Goal: Transaction & Acquisition: Purchase product/service

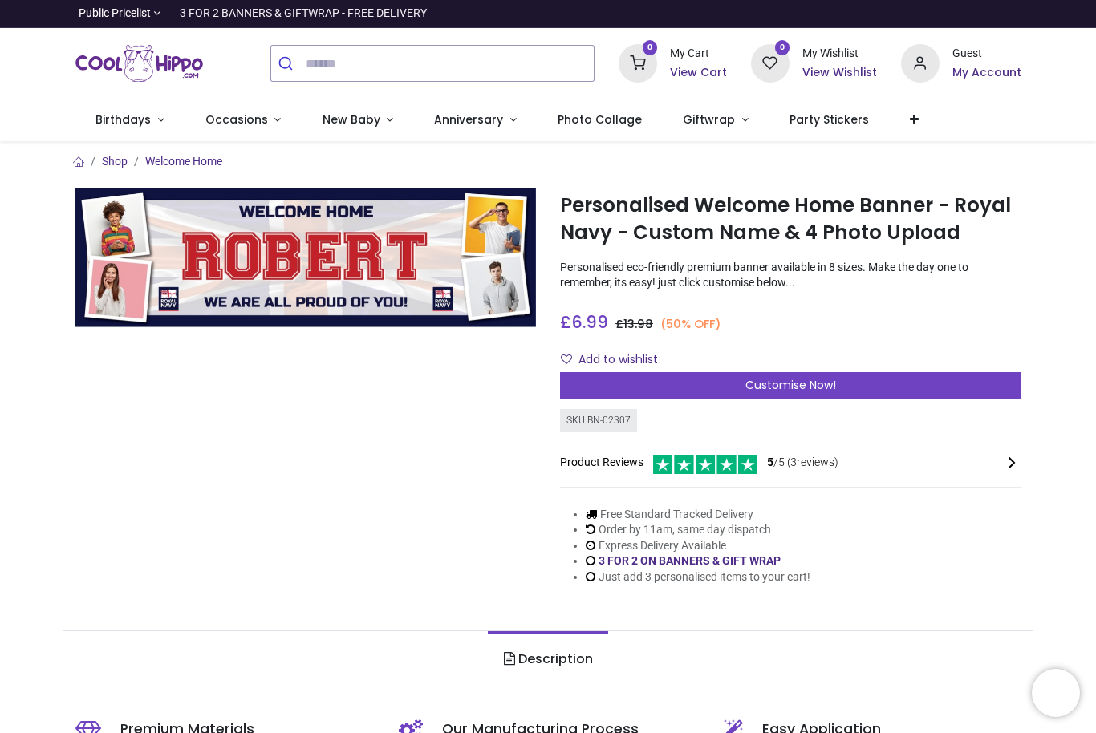
click at [955, 378] on div "Customise Now!" at bounding box center [790, 385] width 461 height 27
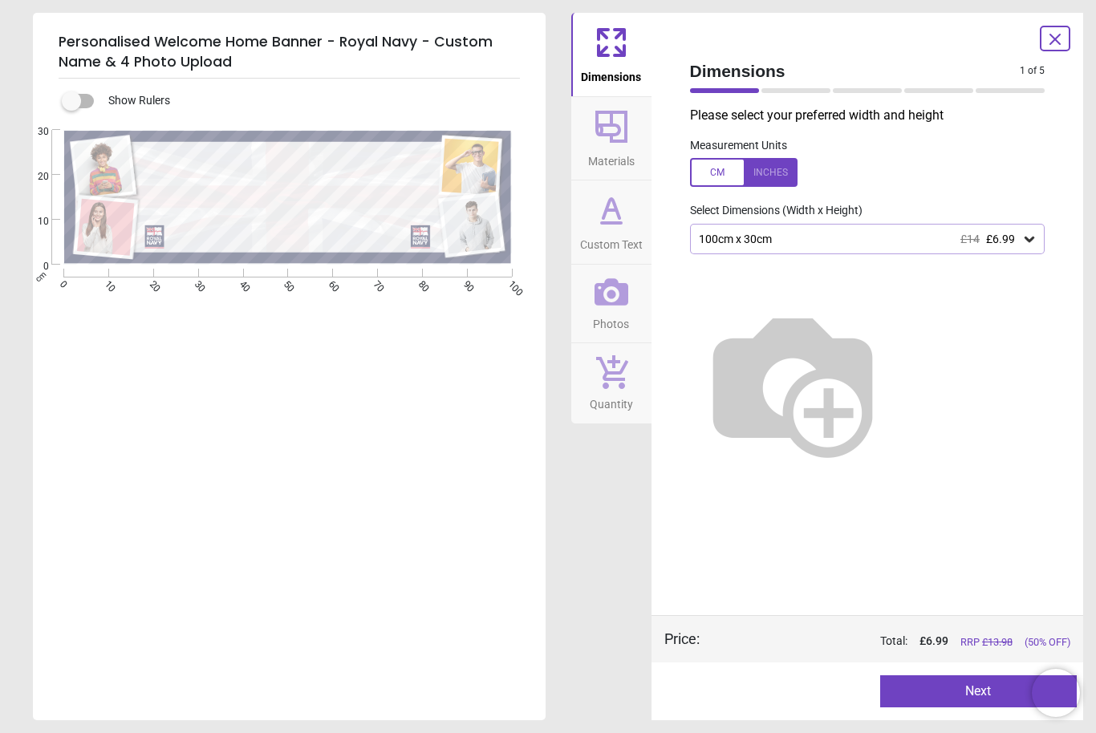
click at [1029, 240] on icon at bounding box center [1030, 240] width 10 height 6
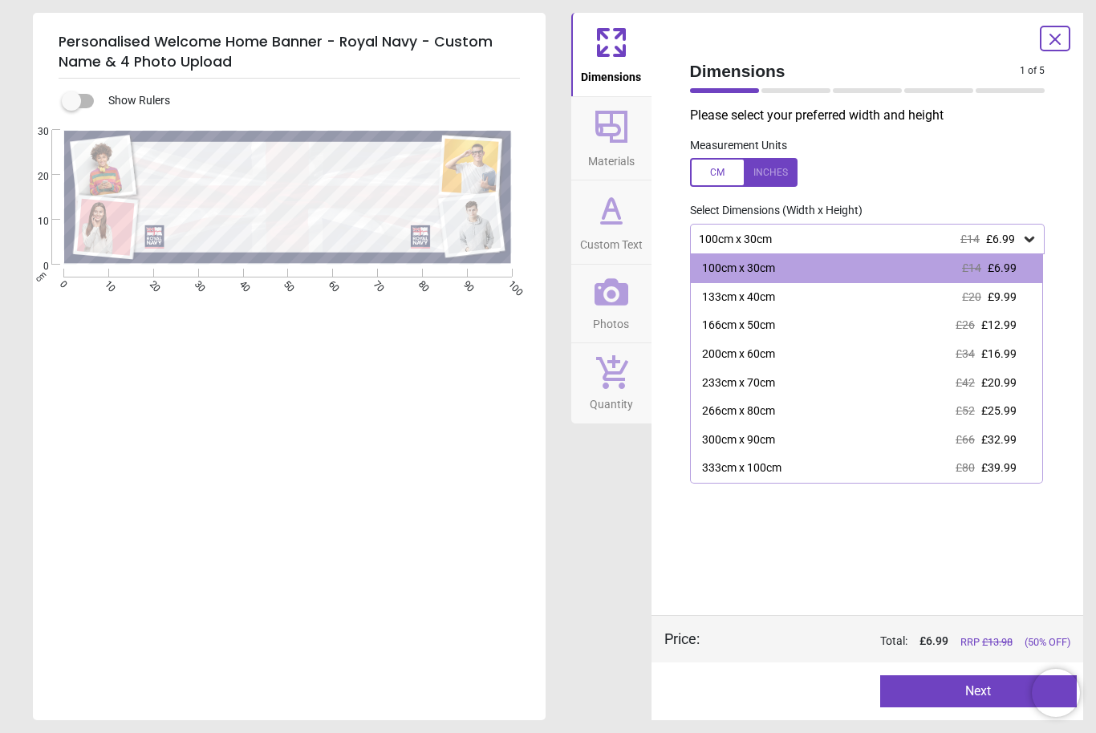
click at [1018, 300] on div "133cm x 40cm £20 £9.99" at bounding box center [867, 297] width 352 height 29
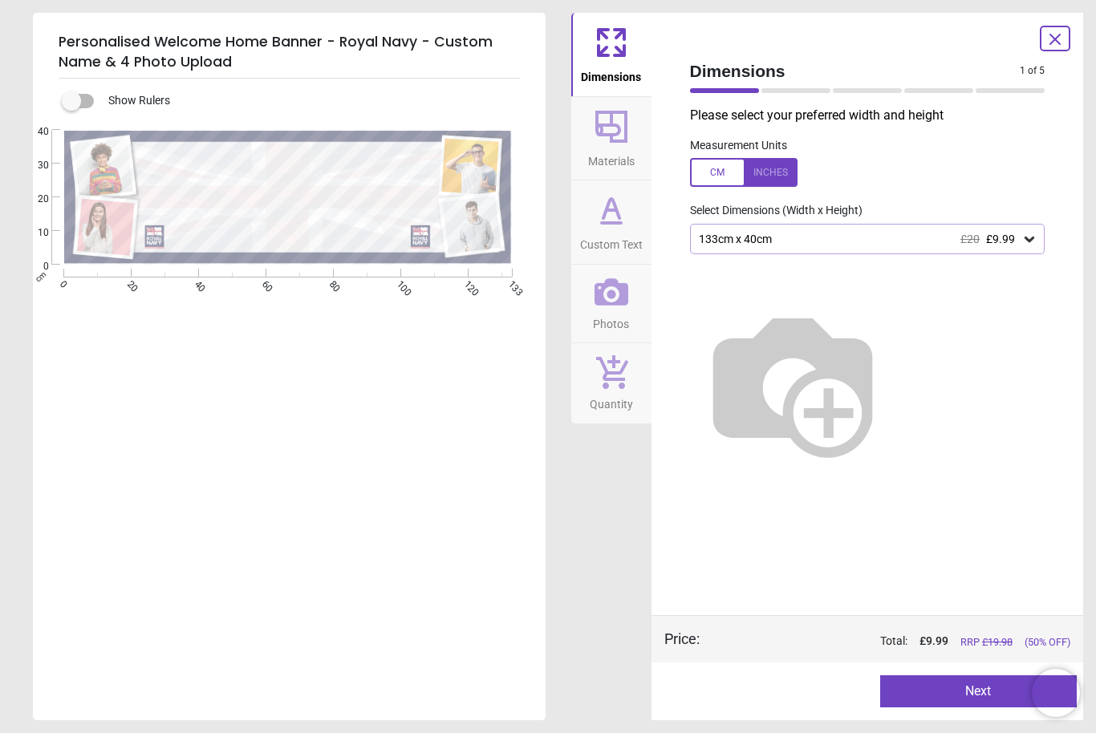
click at [775, 177] on div at bounding box center [744, 172] width 108 height 29
click at [1028, 242] on icon at bounding box center [1029, 239] width 16 height 16
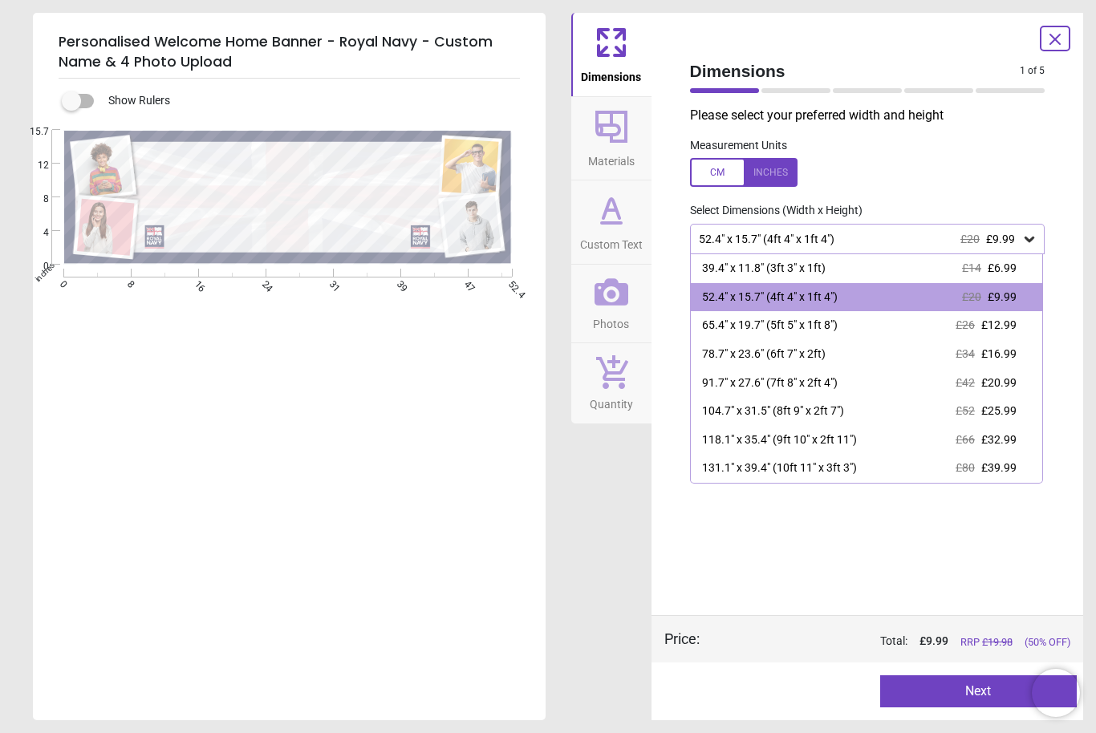
click at [1025, 299] on div "52.4" x 15.7" (4ft 4" x 1ft 4") £20 £9.99" at bounding box center [867, 297] width 352 height 29
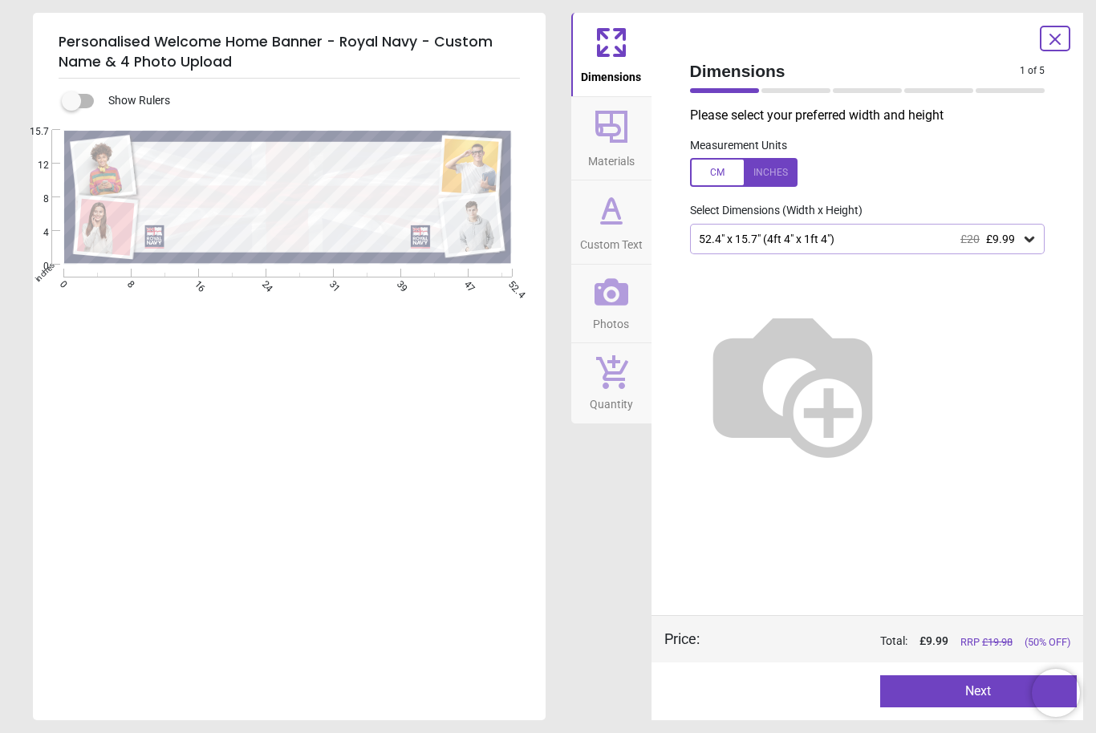
click at [1066, 198] on div "Dimensions 1 of 5 1 of 6 Please select your preferred width and height Measurem…" at bounding box center [868, 367] width 433 height 708
click at [611, 146] on span "Materials" at bounding box center [611, 158] width 47 height 24
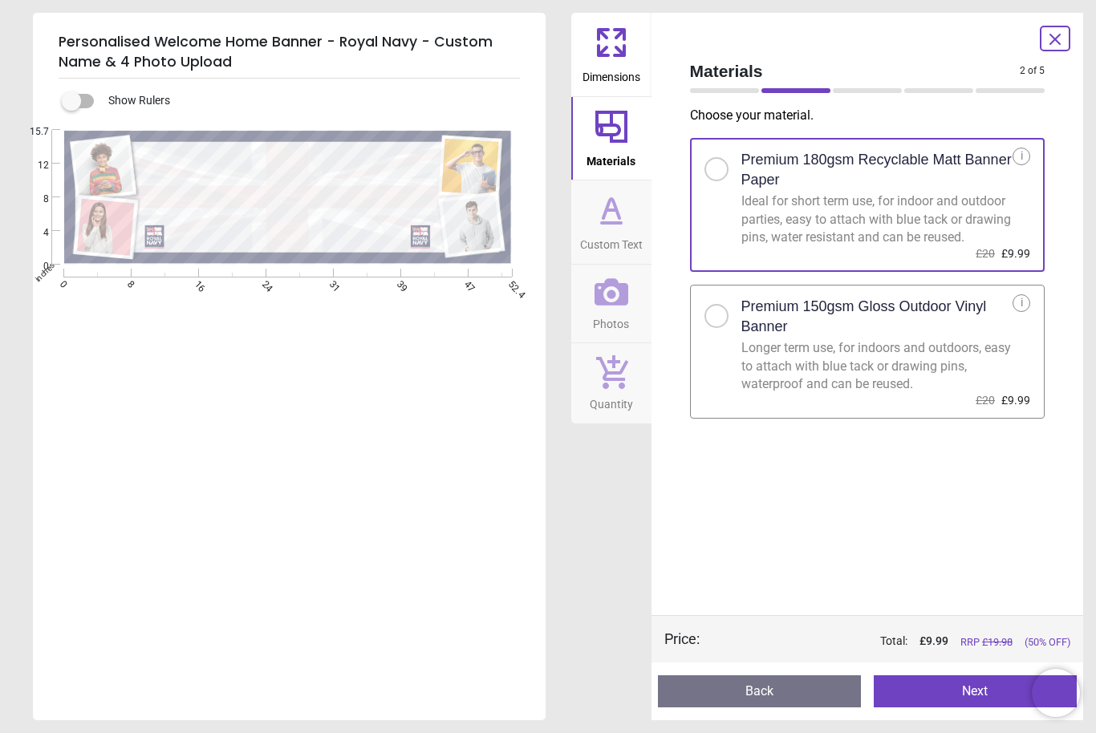
click at [920, 375] on div "Longer term use, for indoors and outdoors, easy to attach with blue tack or dra…" at bounding box center [877, 366] width 272 height 54
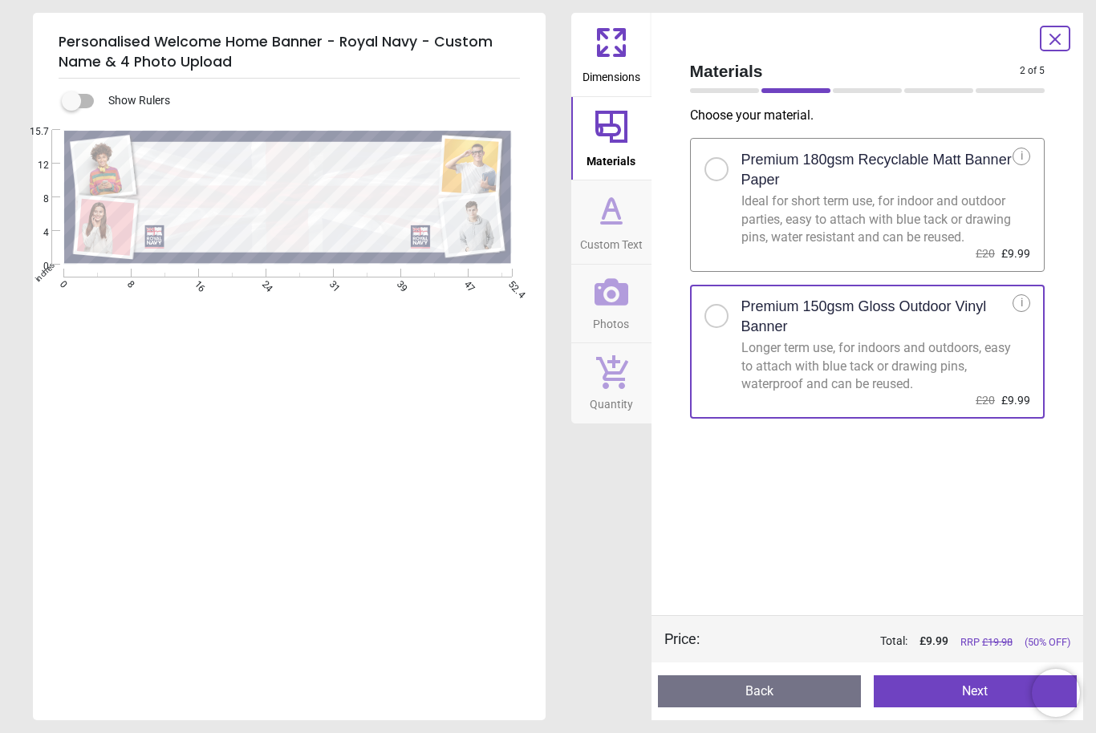
click at [613, 237] on span "Custom Text" at bounding box center [611, 241] width 63 height 24
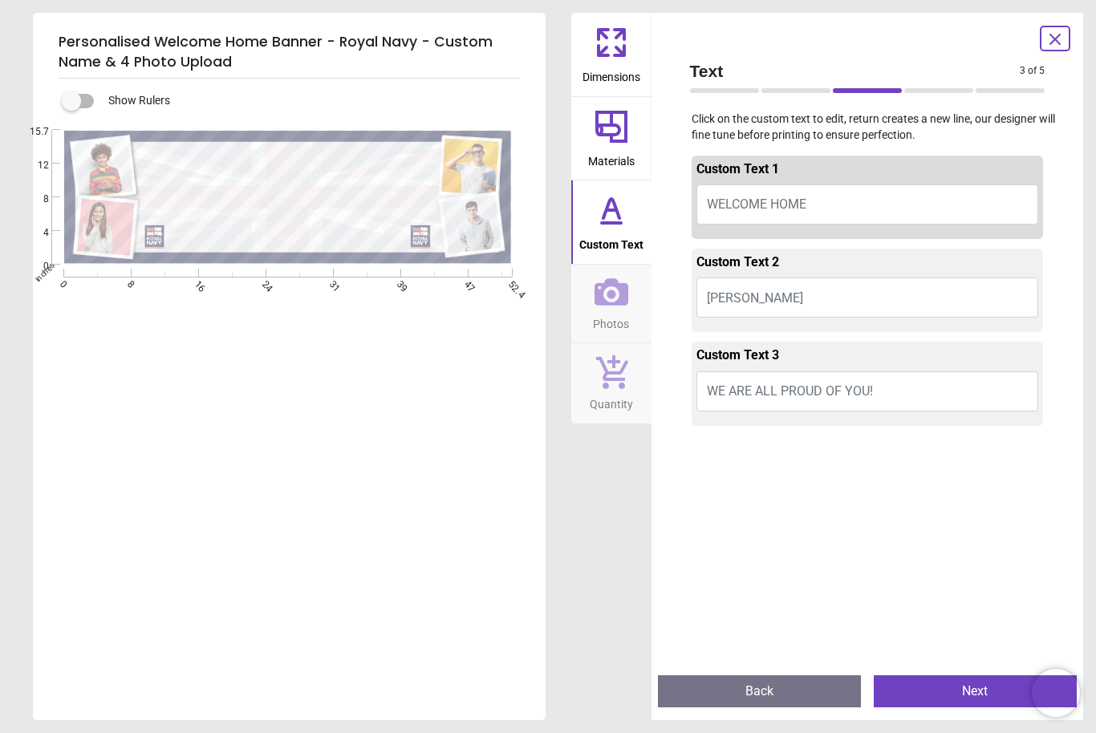
click at [1011, 279] on button "ROBERT" at bounding box center [868, 298] width 343 height 40
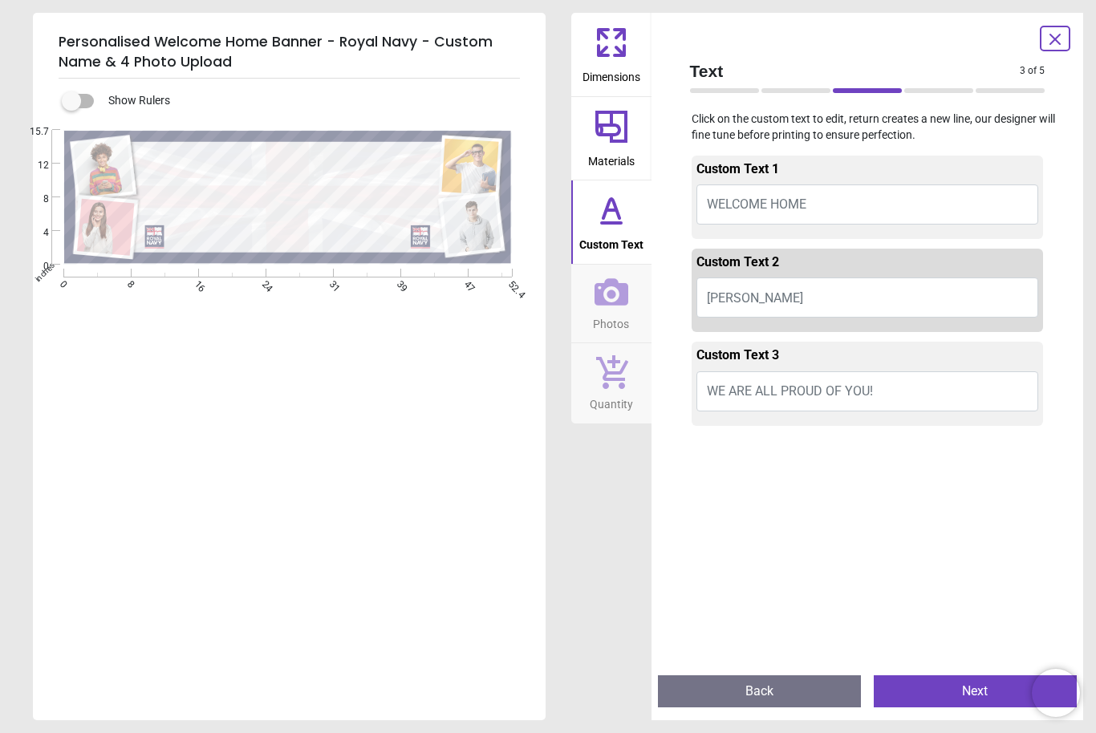
click at [846, 283] on button "ROBERT" at bounding box center [868, 298] width 343 height 40
click at [842, 301] on button "ROBERT" at bounding box center [868, 298] width 343 height 40
type textarea "********"
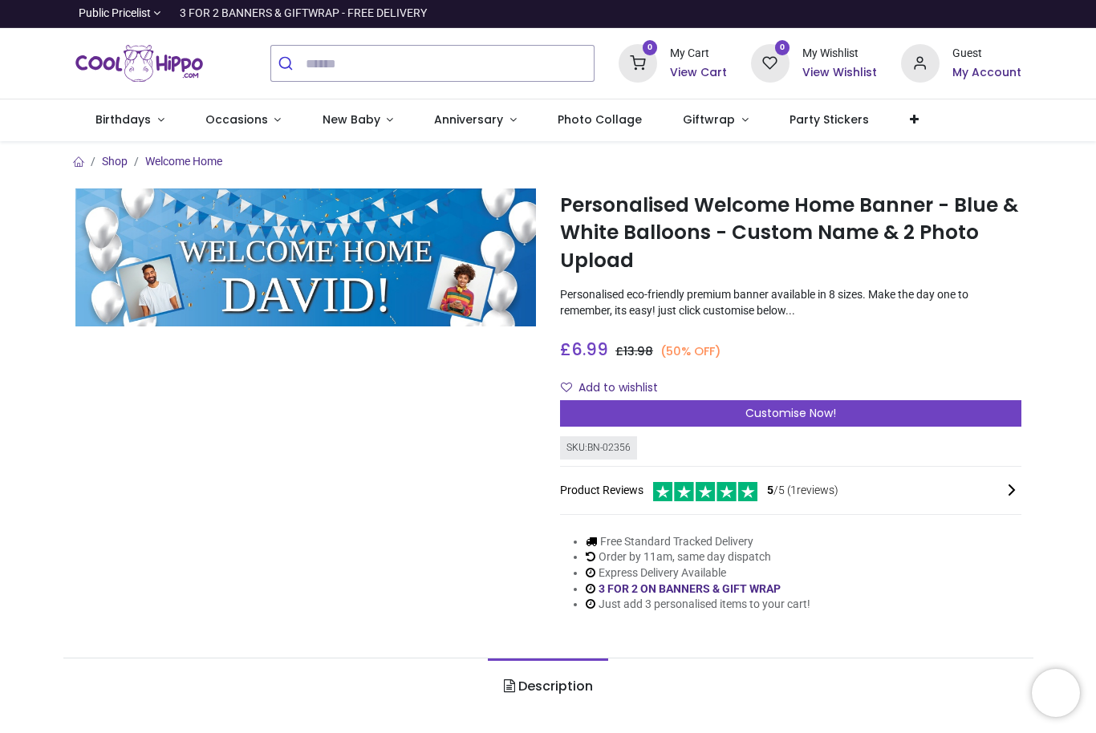
click at [1009, 416] on div "Customise Now!" at bounding box center [790, 413] width 461 height 27
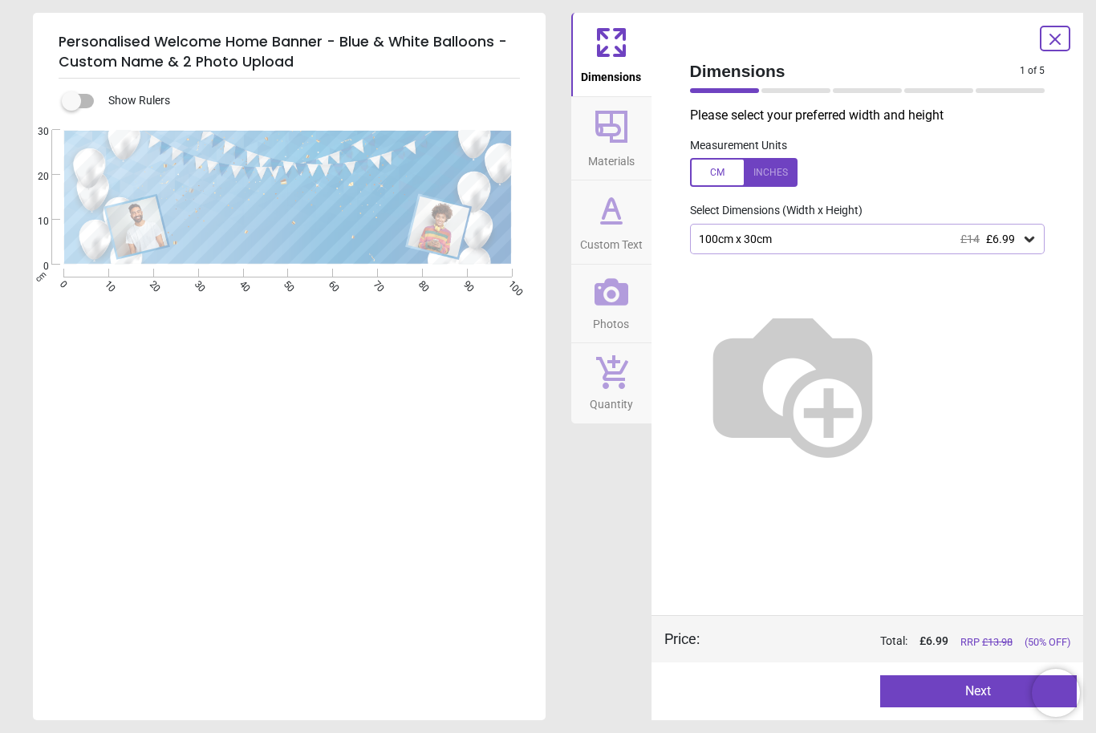
click at [1025, 243] on icon at bounding box center [1029, 239] width 16 height 16
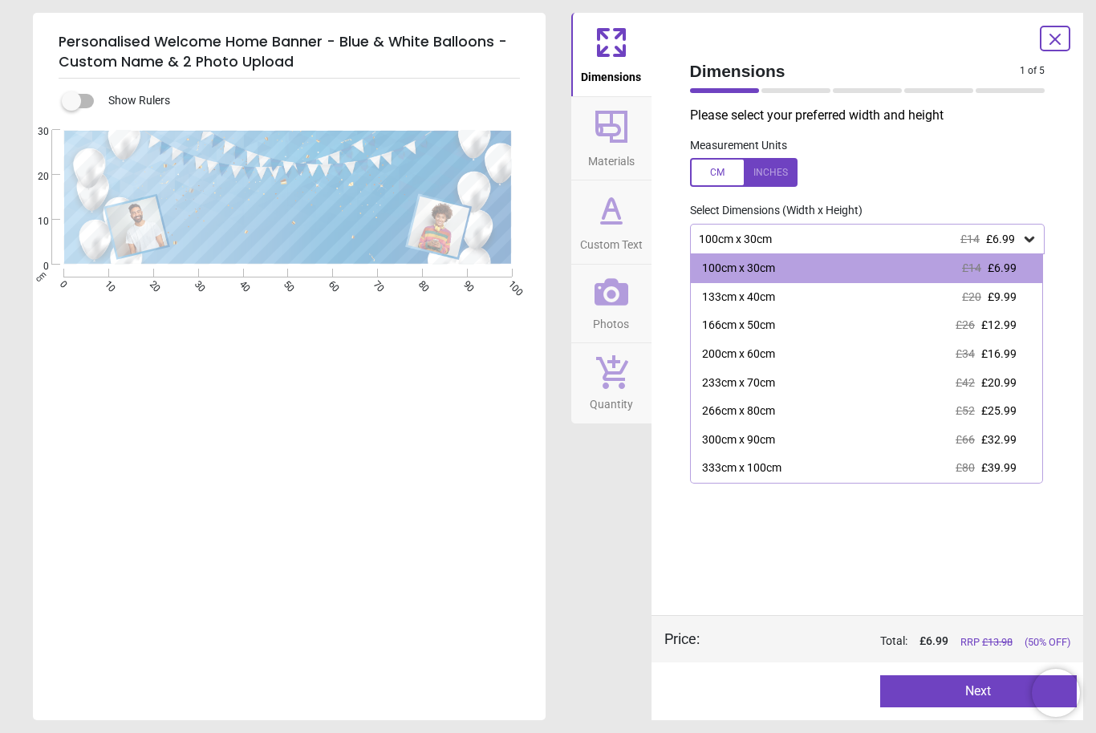
click at [1013, 302] on span "£9.99" at bounding box center [1002, 296] width 29 height 13
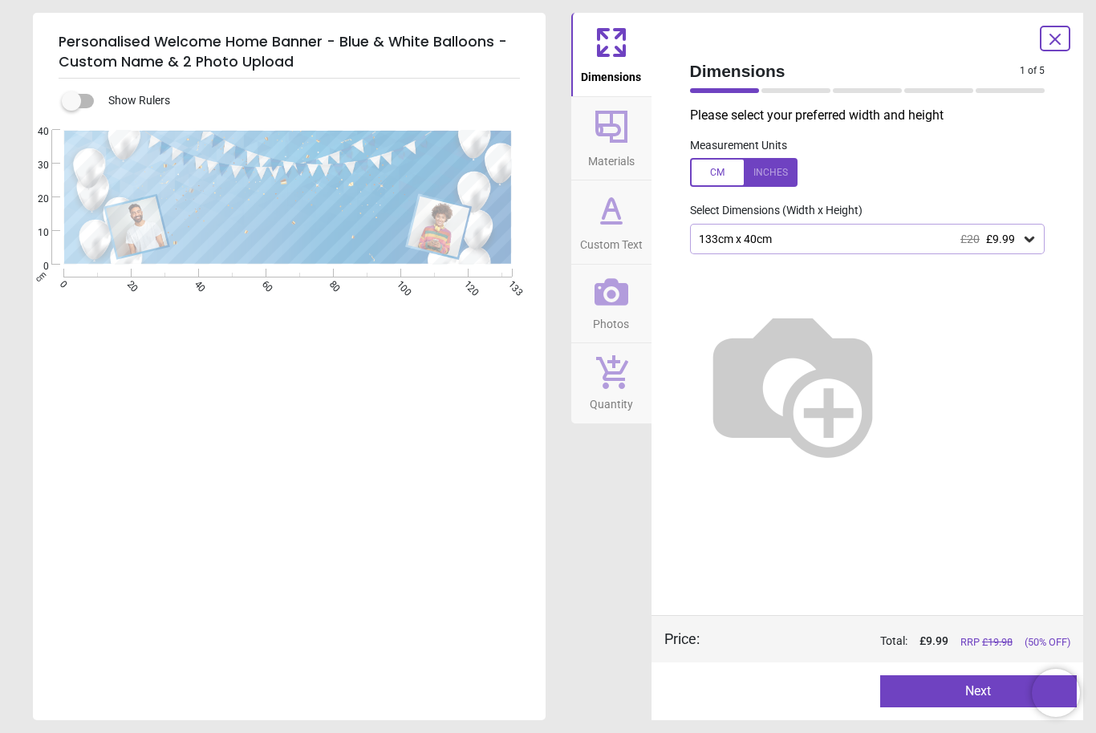
click at [600, 148] on span "Materials" at bounding box center [611, 158] width 47 height 24
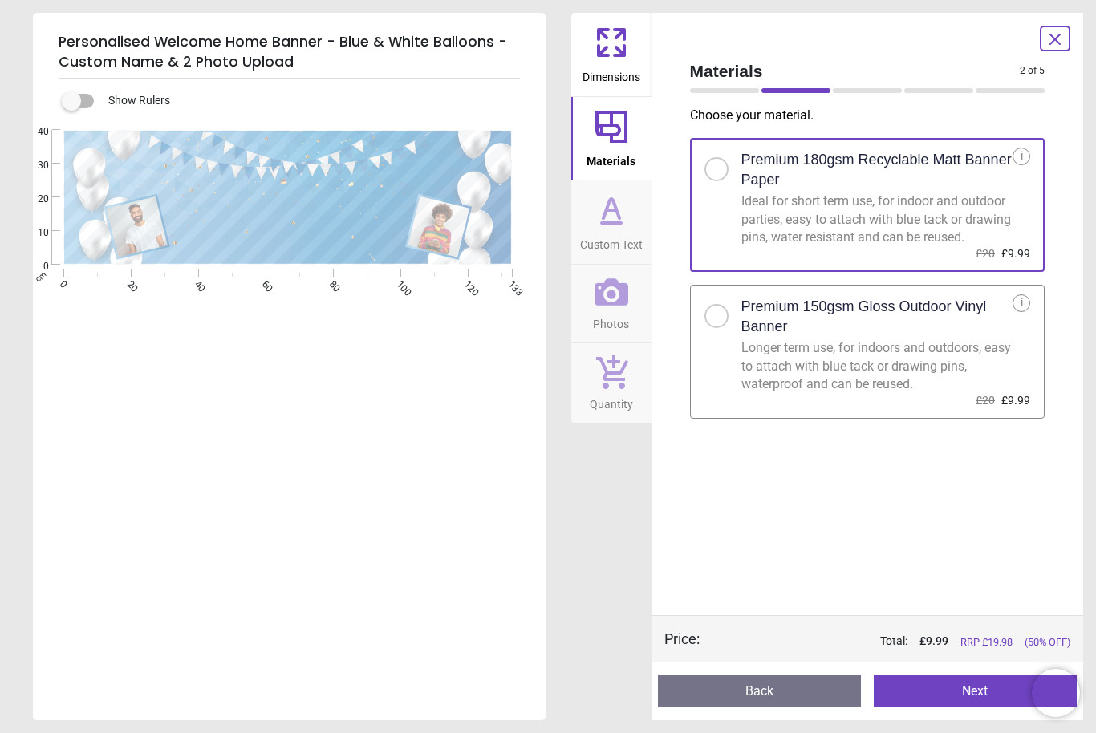
click at [915, 339] on div "Premium 150gsm Gloss Outdoor Vinyl Banner" at bounding box center [877, 316] width 272 height 45
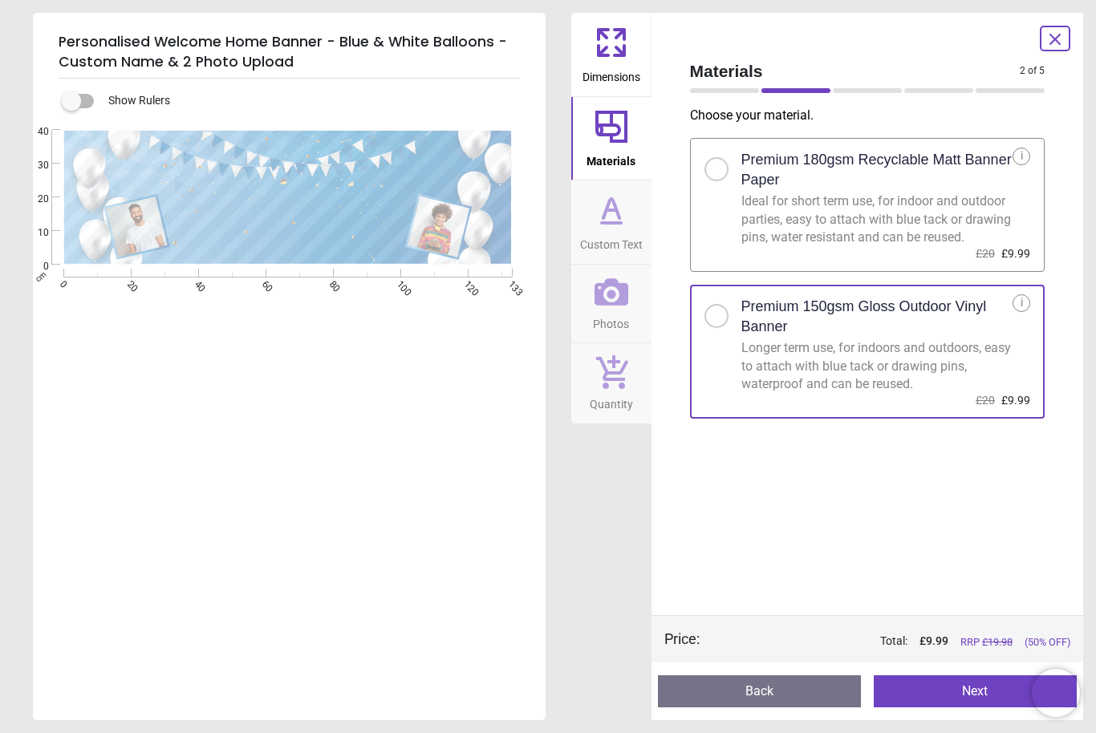
click at [611, 223] on icon at bounding box center [611, 223] width 19 height 0
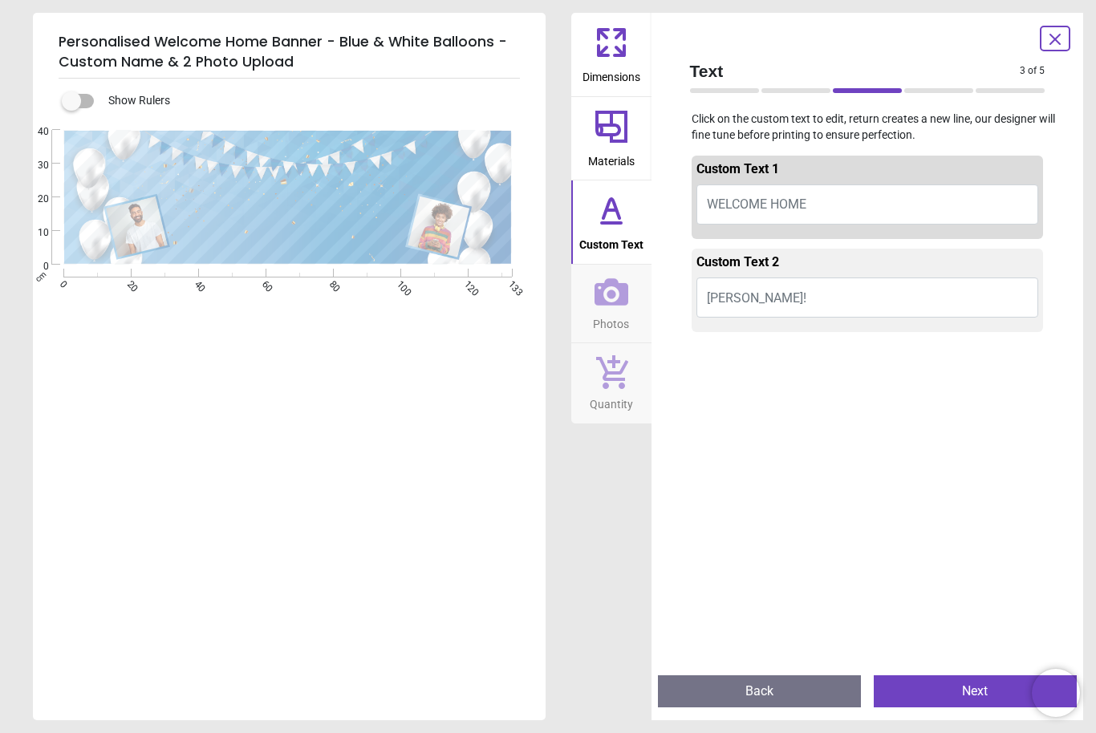
click at [930, 205] on button "WELCOME HOME" at bounding box center [868, 205] width 343 height 40
click at [928, 209] on button "WELCOME HOME" at bounding box center [868, 205] width 343 height 40
click at [920, 205] on button "WELCOME HOME" at bounding box center [868, 205] width 343 height 40
type textarea "**********"
click at [247, 241] on textarea at bounding box center [289, 233] width 217 height 48
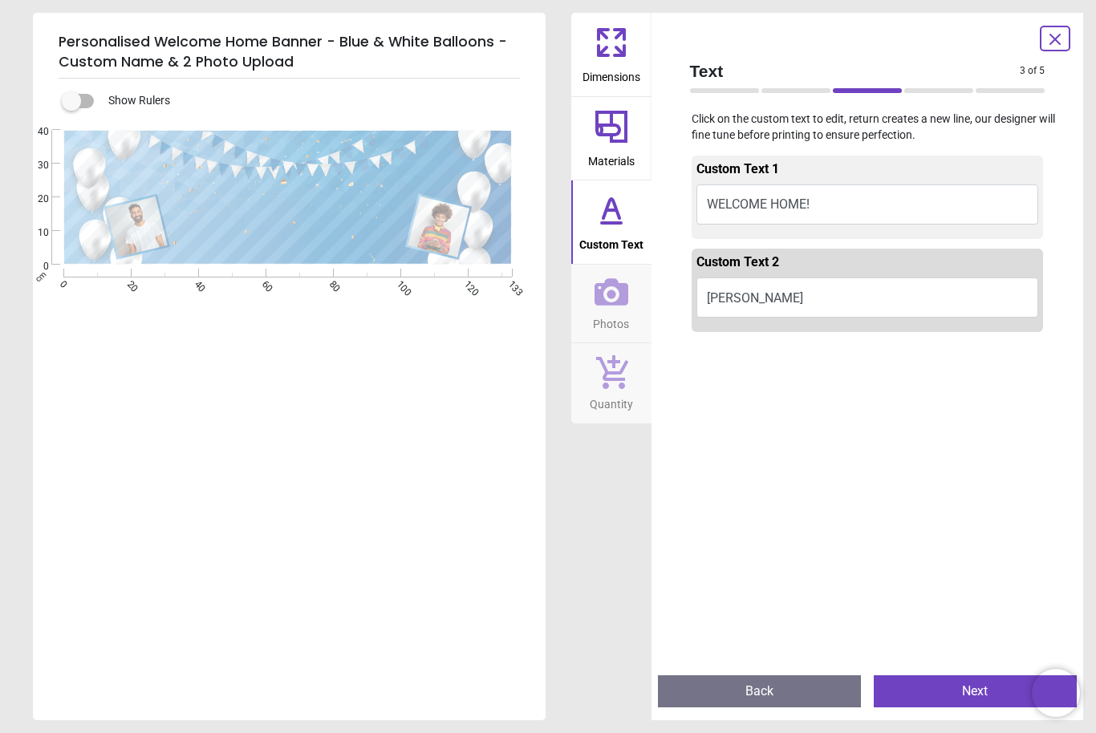
type textarea "********"
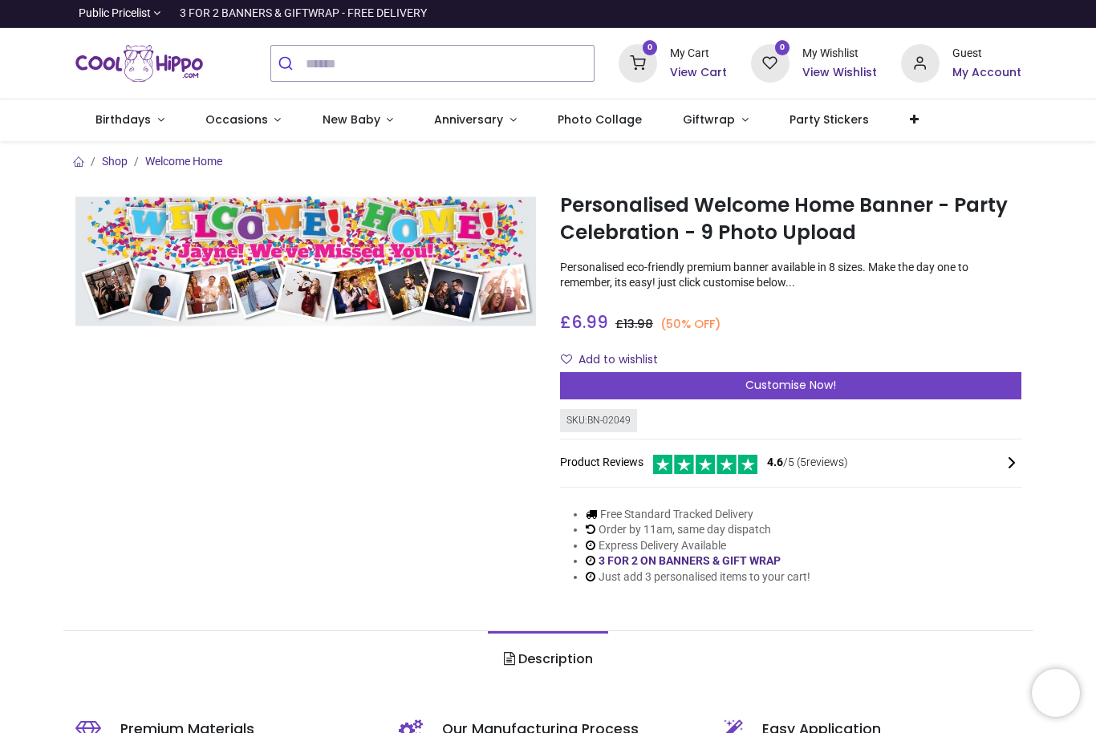
click at [970, 388] on div "Customise Now!" at bounding box center [790, 385] width 461 height 27
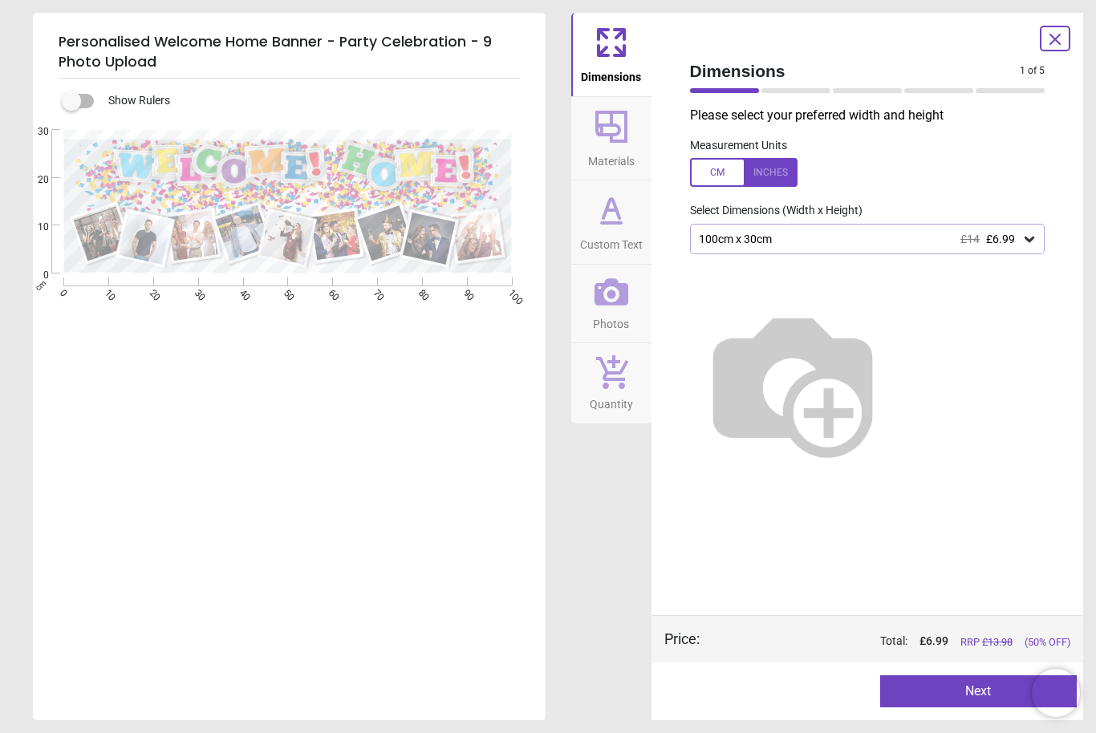
click at [1034, 237] on icon at bounding box center [1030, 240] width 10 height 6
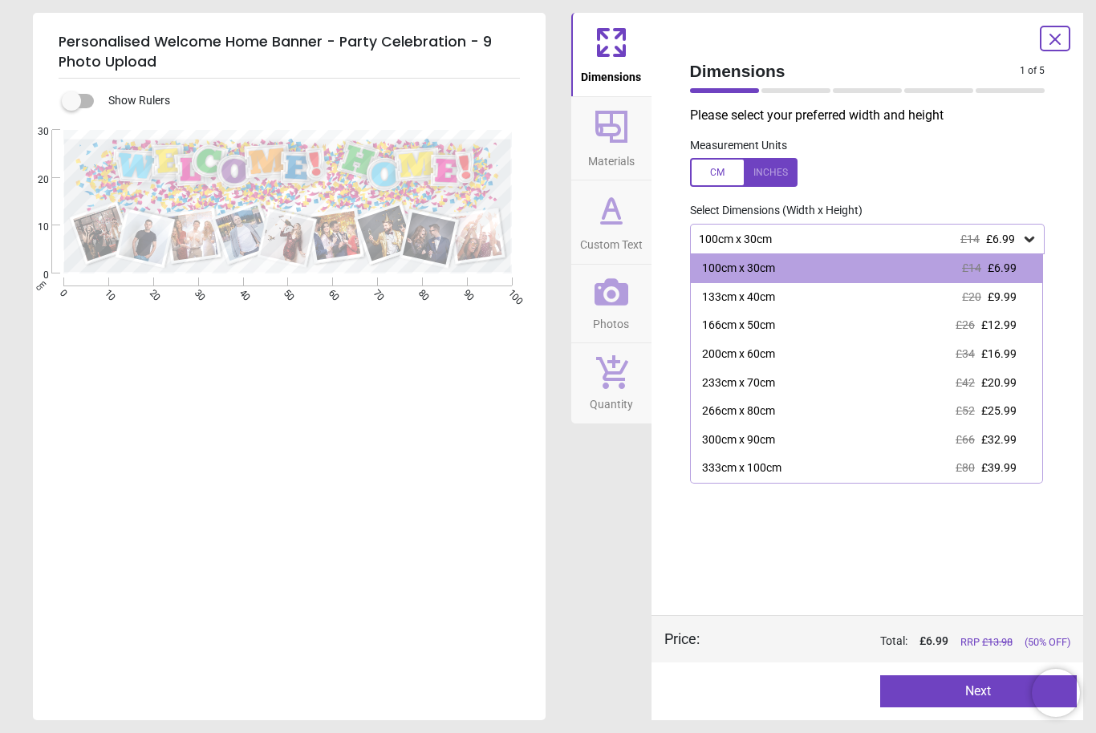
click at [1016, 296] on span "£9.99" at bounding box center [1002, 296] width 29 height 13
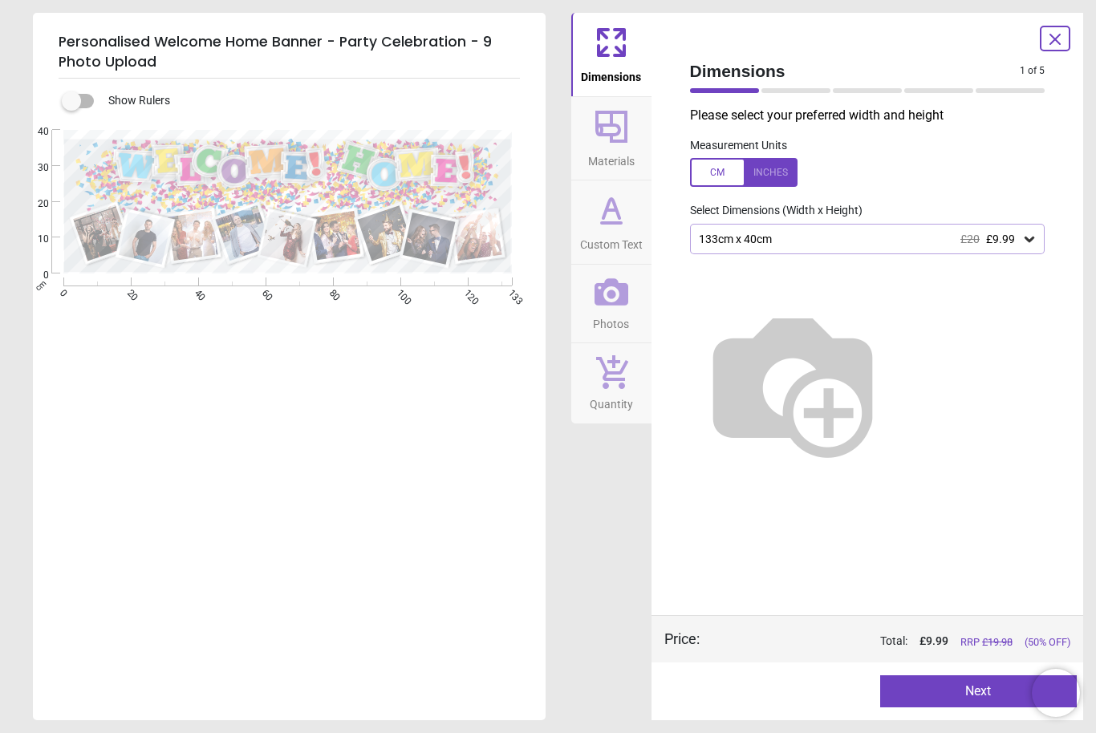
click at [621, 153] on span "Materials" at bounding box center [611, 158] width 47 height 24
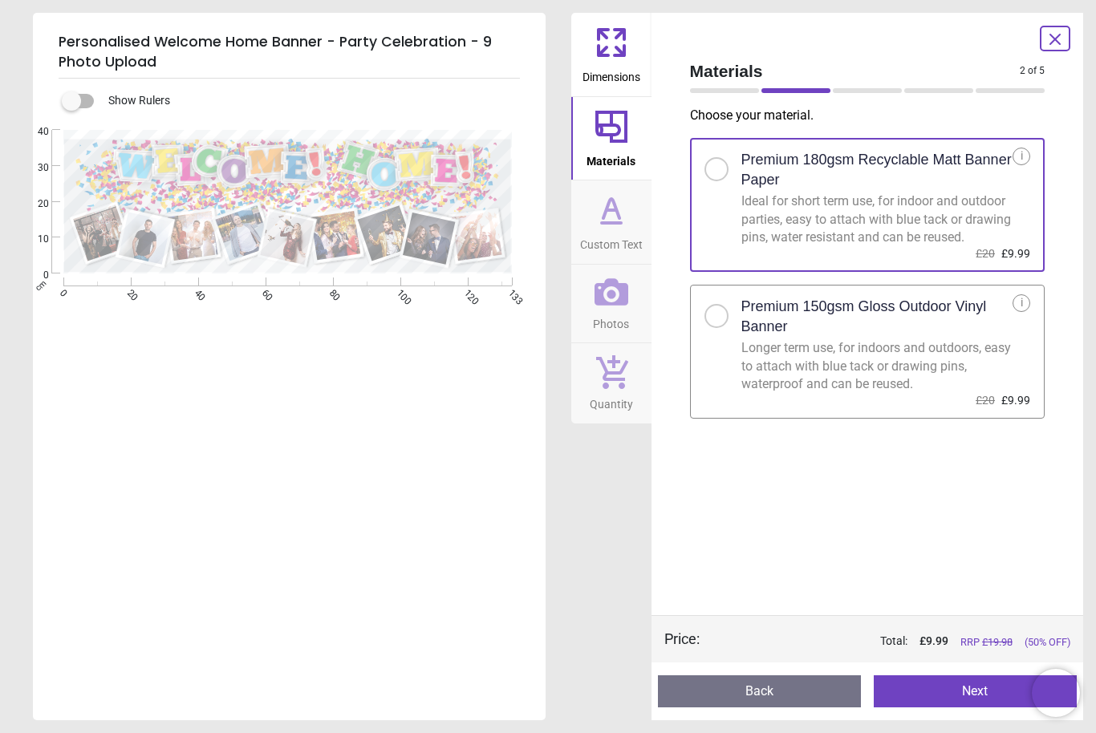
click at [835, 337] on h2 "Premium 150gsm Gloss Outdoor Vinyl Banner" at bounding box center [877, 317] width 272 height 40
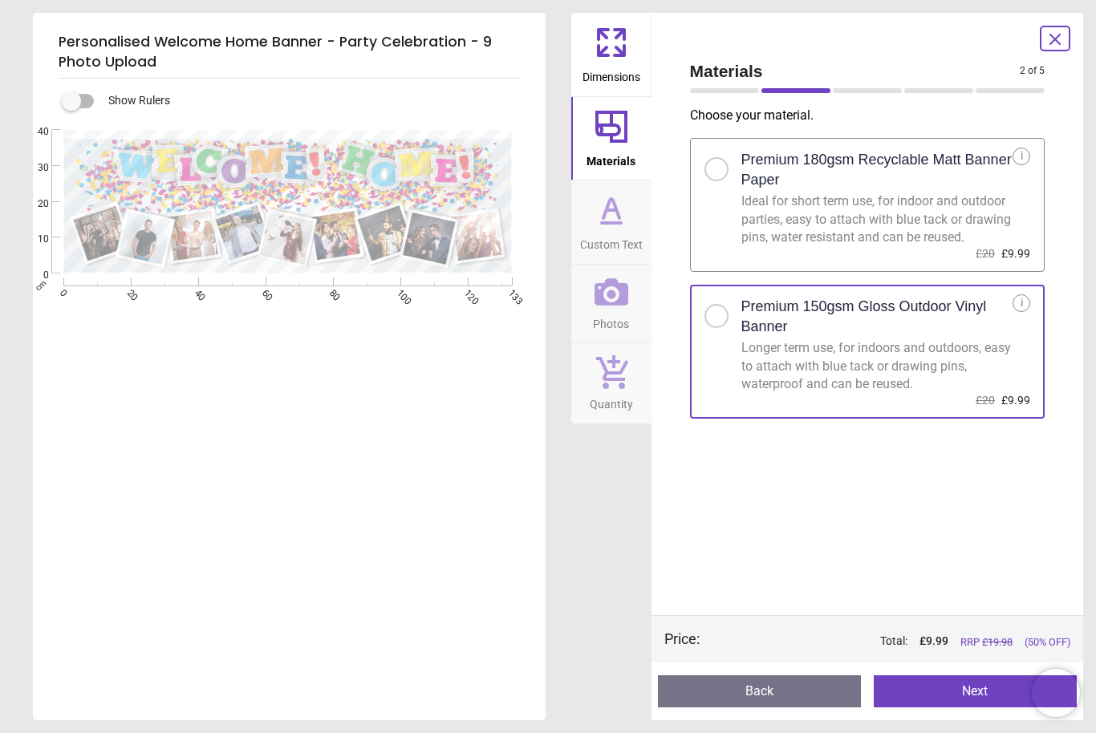
click at [620, 223] on icon at bounding box center [611, 223] width 19 height 0
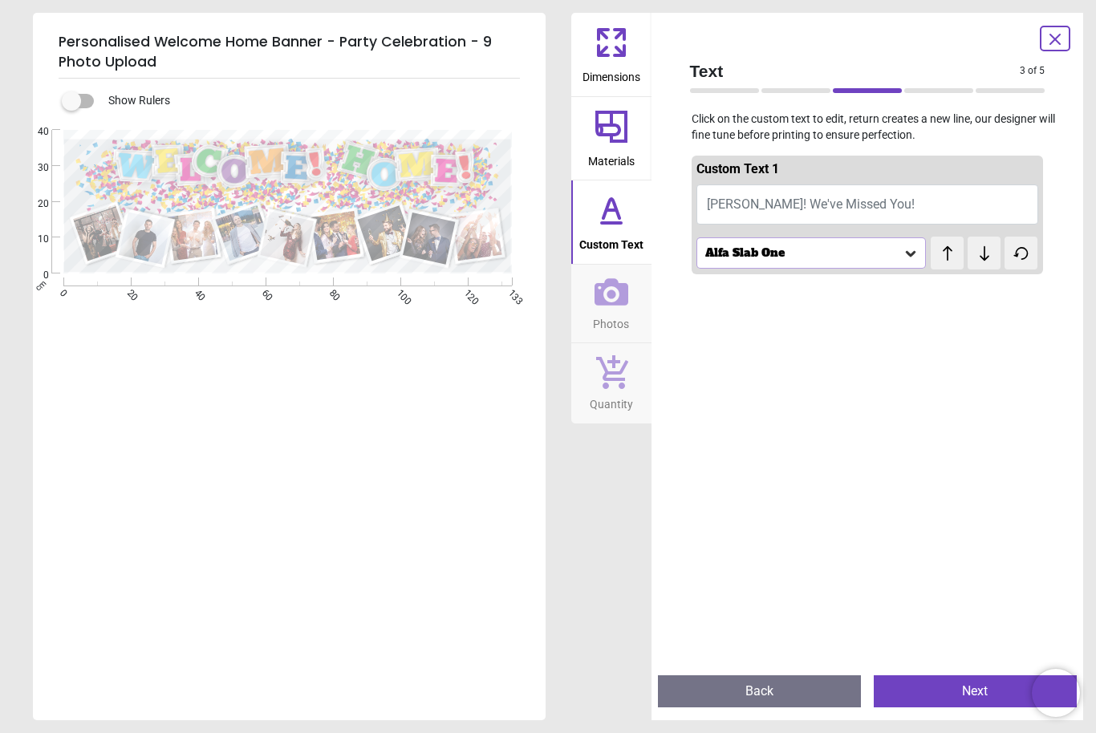
click at [907, 255] on icon at bounding box center [911, 254] width 16 height 16
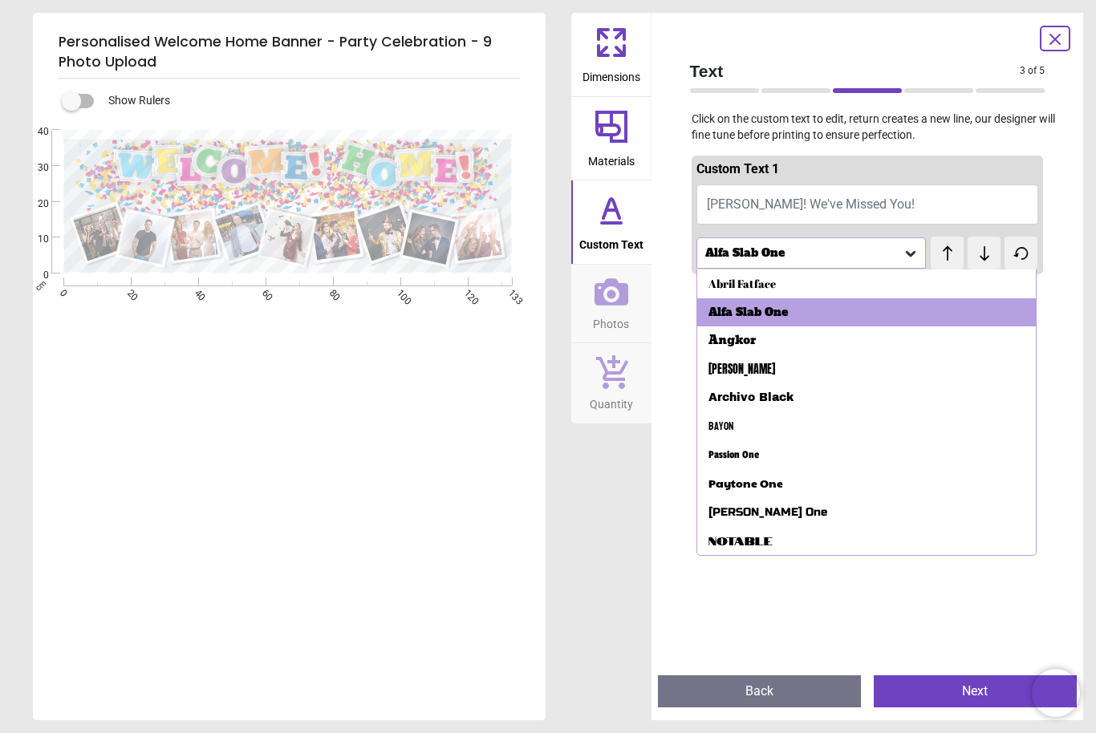
click at [831, 479] on div "Paytone One" at bounding box center [866, 483] width 339 height 29
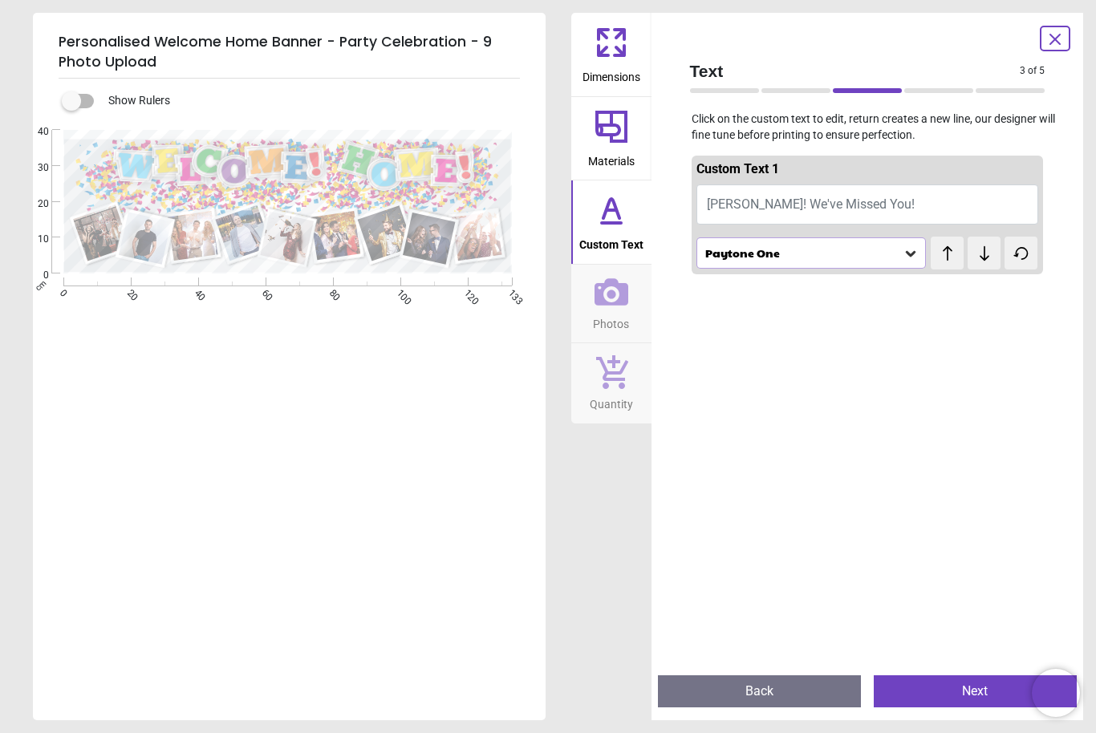
click at [908, 202] on button "[PERSON_NAME]! We've Missed You!" at bounding box center [868, 205] width 343 height 40
click at [820, 201] on span "[PERSON_NAME]! We've Missed You!" at bounding box center [811, 204] width 208 height 15
type textarea "**********"
click at [943, 256] on icon at bounding box center [948, 254] width 24 height 16
click at [984, 254] on icon at bounding box center [985, 253] width 10 height 14
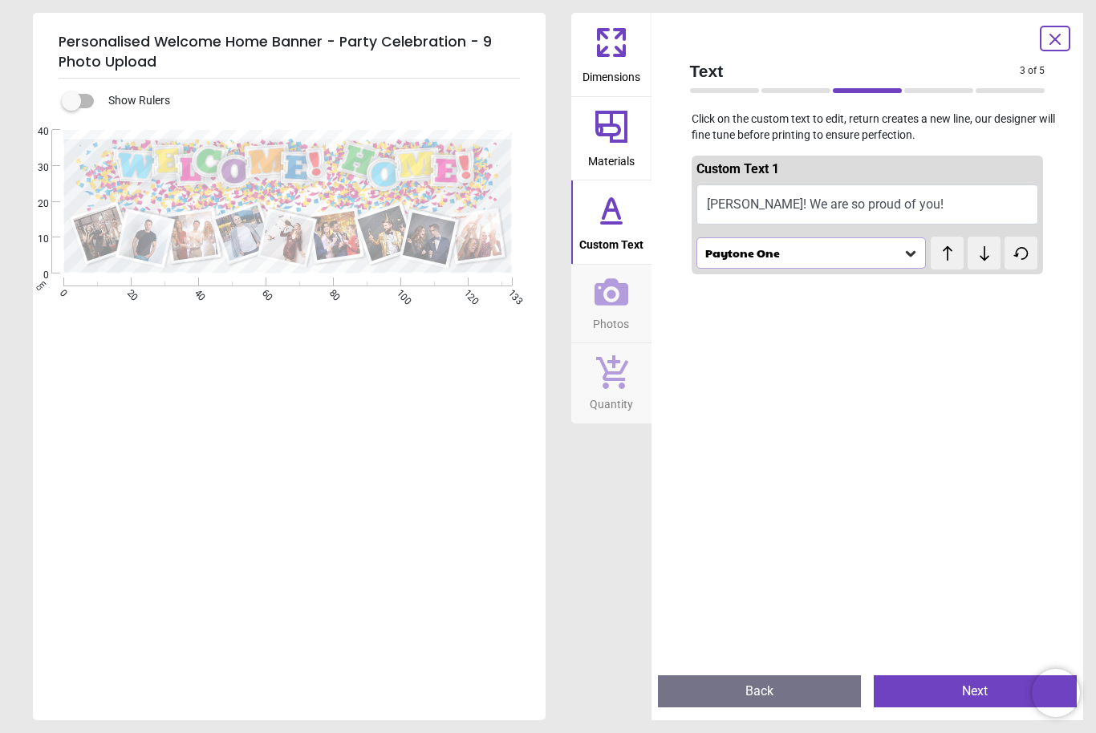
click at [985, 251] on icon at bounding box center [985, 253] width 10 height 14
click at [986, 254] on icon at bounding box center [985, 254] width 24 height 16
click at [980, 255] on icon at bounding box center [985, 254] width 24 height 16
click at [978, 256] on icon at bounding box center [985, 254] width 24 height 16
